Goal: Navigation & Orientation: Understand site structure

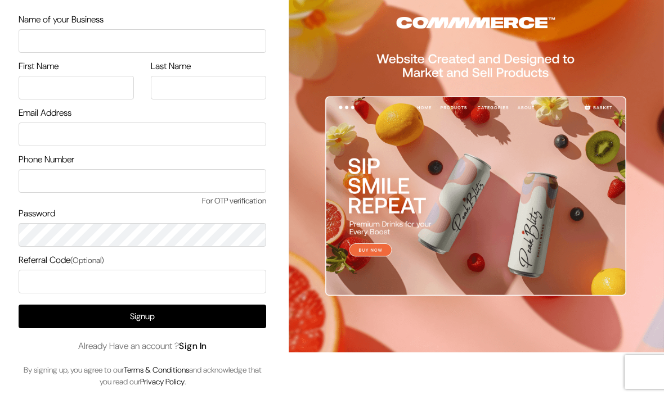
click at [200, 345] on link "Sign In" at bounding box center [193, 348] width 28 height 12
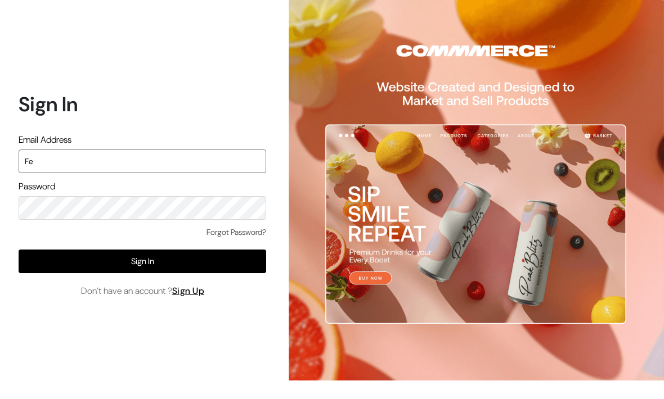
type input "F"
type input "Festecartdesi@gmail.com"
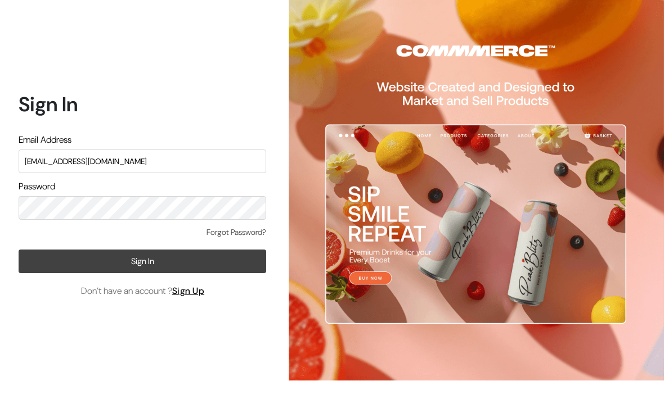
click at [132, 273] on button "Sign In" at bounding box center [142, 262] width 247 height 24
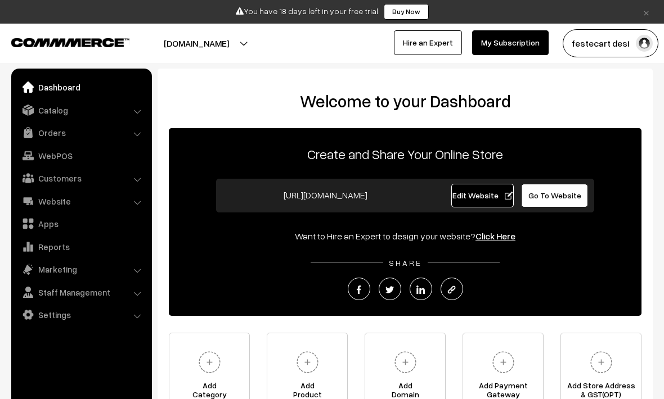
click at [136, 111] on li "Catalog Categories" at bounding box center [81, 110] width 135 height 20
click at [136, 110] on li "Catalog Categories" at bounding box center [81, 110] width 135 height 20
click at [53, 111] on link "Catalog" at bounding box center [81, 110] width 134 height 20
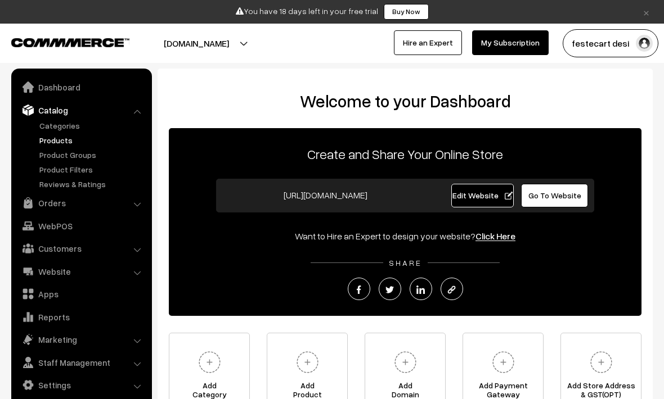
click at [58, 142] on link "Products" at bounding box center [92, 140] width 111 height 12
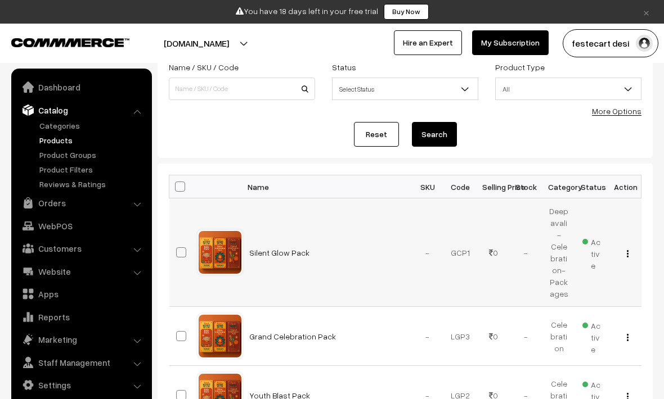
scroll to position [80, 0]
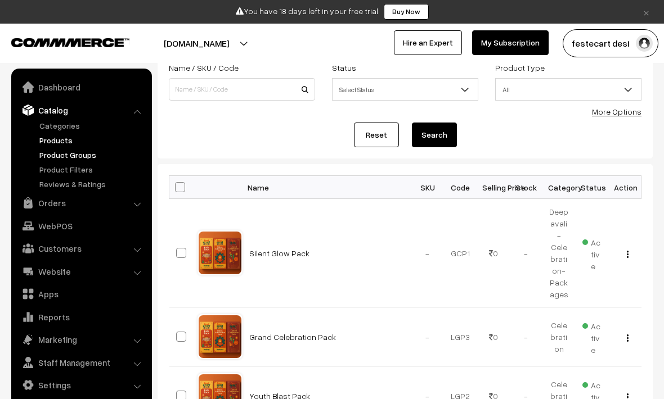
click at [69, 151] on link "Product Groups" at bounding box center [92, 155] width 111 height 12
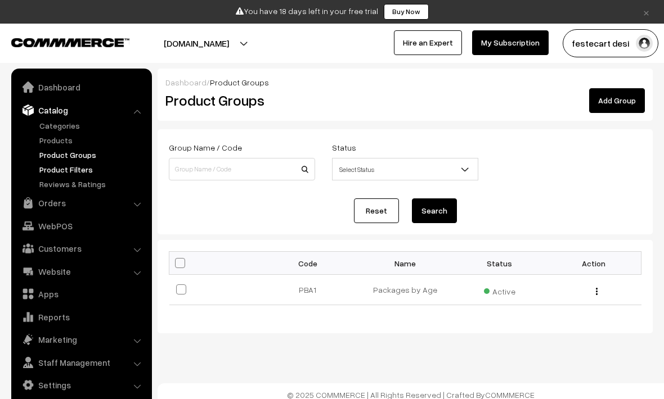
click at [69, 169] on link "Product Filters" at bounding box center [92, 170] width 111 height 12
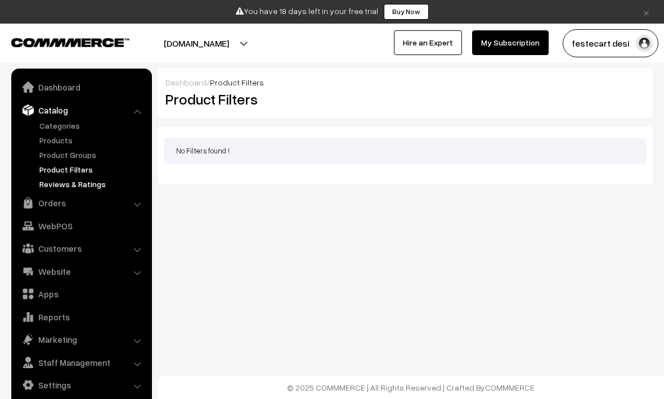
click at [75, 184] on link "Reviews & Ratings" at bounding box center [92, 184] width 111 height 12
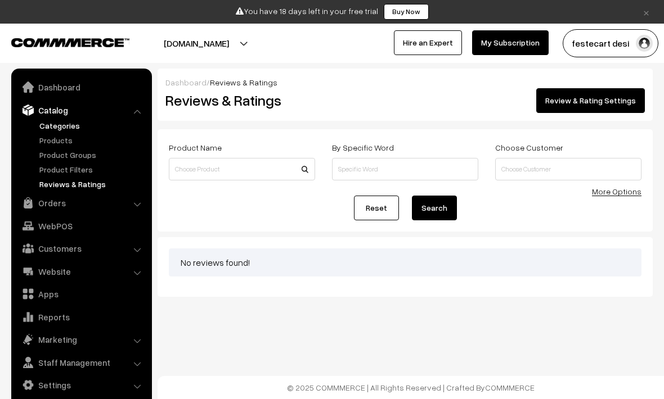
click at [62, 126] on link "Categories" at bounding box center [92, 126] width 111 height 12
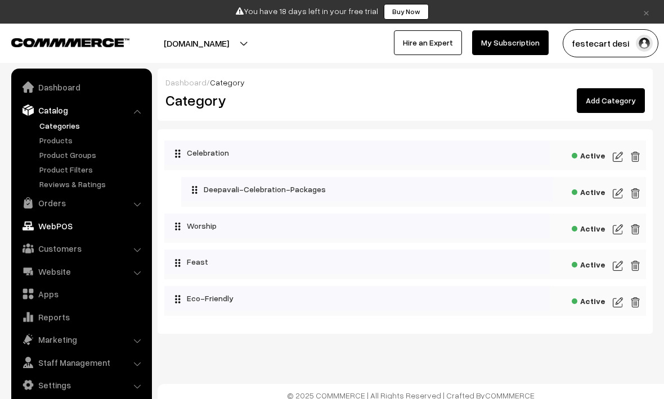
scroll to position [8, 0]
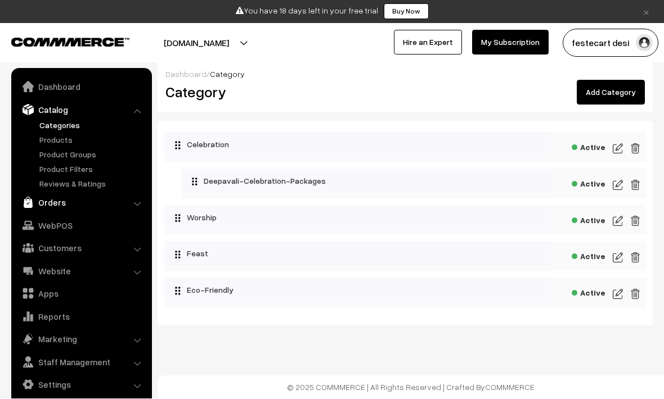
click at [56, 201] on link "Orders" at bounding box center [81, 203] width 134 height 20
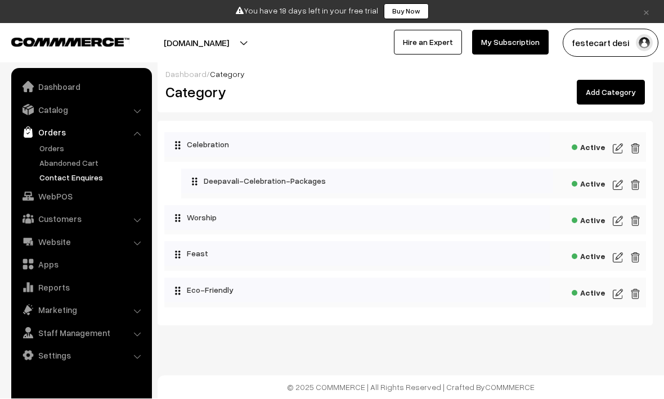
scroll to position [0, 0]
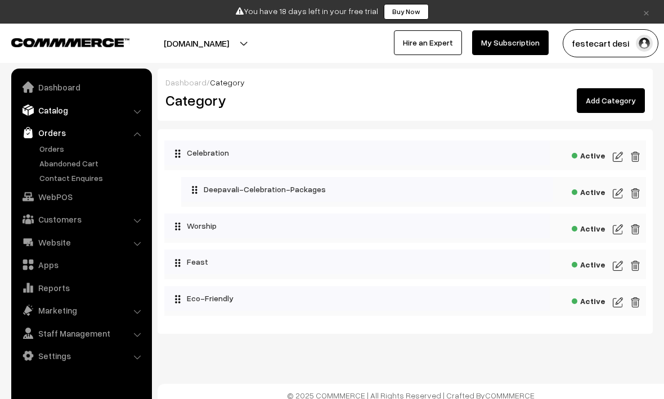
click at [57, 111] on link "Catalog" at bounding box center [81, 110] width 134 height 20
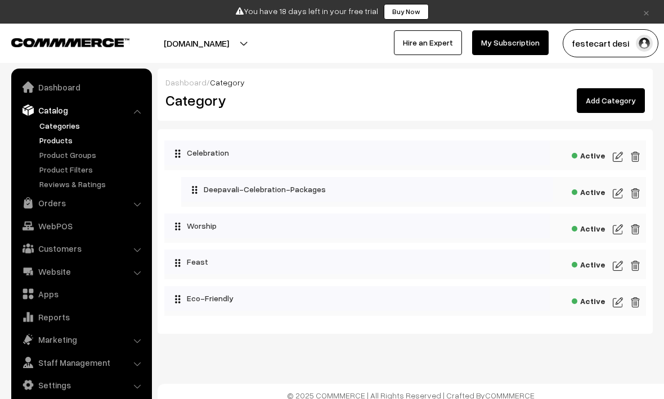
click at [60, 139] on link "Products" at bounding box center [92, 140] width 111 height 12
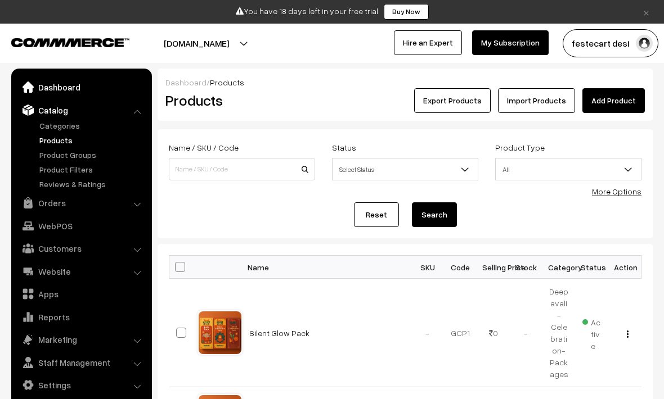
click at [57, 86] on link "Dashboard" at bounding box center [81, 87] width 134 height 20
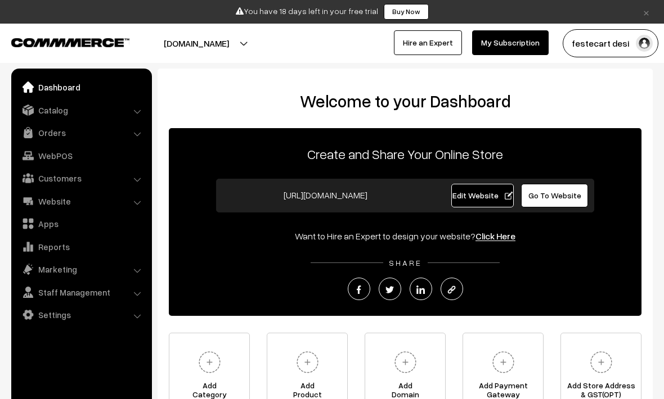
click at [236, 47] on button "[DOMAIN_NAME]" at bounding box center [196, 43] width 144 height 28
click at [334, 51] on div "festecart desi My Profile Refer & Earn Support Sign Out Hire an Expert My Subsc…" at bounding box center [502, 43] width 340 height 28
click at [470, 201] on link "Edit Website" at bounding box center [482, 196] width 63 height 24
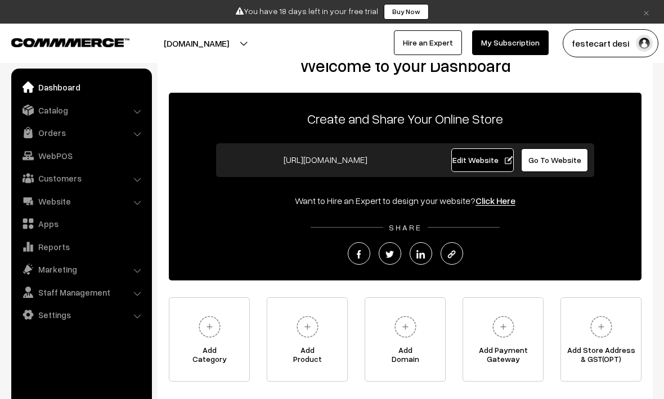
scroll to position [37, 0]
